Goal: Task Accomplishment & Management: Use online tool/utility

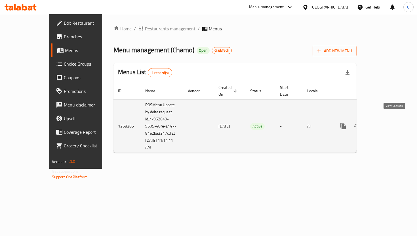
click at [390, 119] on link "enhanced table" at bounding box center [384, 126] width 14 height 14
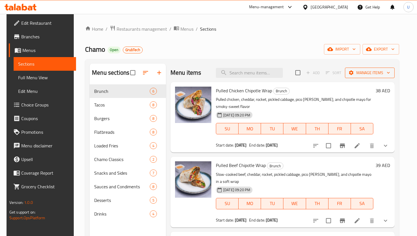
click at [391, 71] on icon "button" at bounding box center [389, 73] width 6 height 6
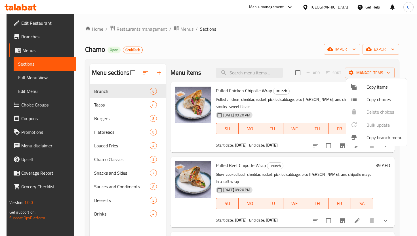
click at [359, 50] on div at bounding box center [208, 118] width 417 height 236
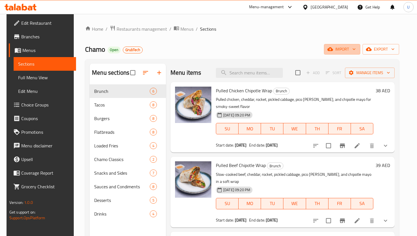
click at [357, 50] on icon "button" at bounding box center [354, 49] width 6 height 6
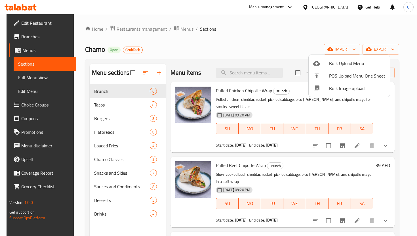
click at [396, 52] on div at bounding box center [208, 118] width 417 height 236
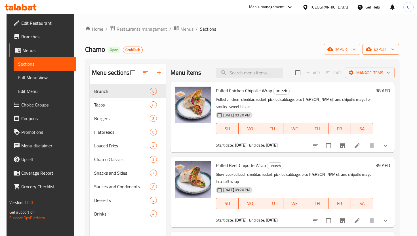
click at [395, 51] on span "export" at bounding box center [381, 49] width 28 height 7
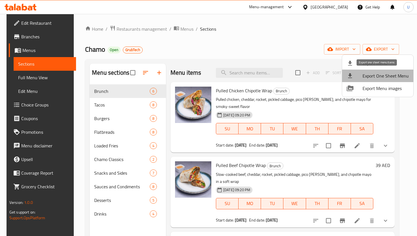
click at [381, 75] on span "Export One Sheet Menu" at bounding box center [386, 75] width 46 height 7
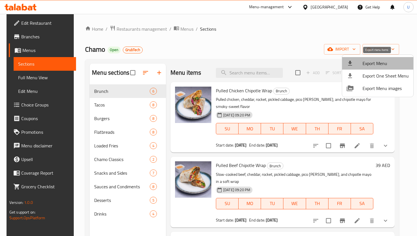
click at [394, 63] on span "Export Menu" at bounding box center [386, 63] width 46 height 7
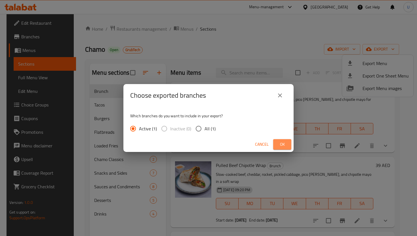
click at [282, 145] on span "Ok" at bounding box center [282, 144] width 9 height 7
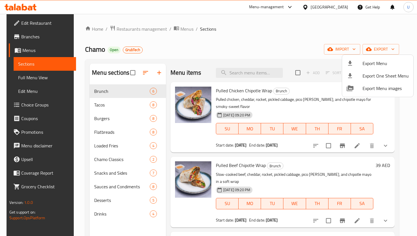
click at [238, 156] on div at bounding box center [208, 118] width 417 height 236
